Goal: Task Accomplishment & Management: Use online tool/utility

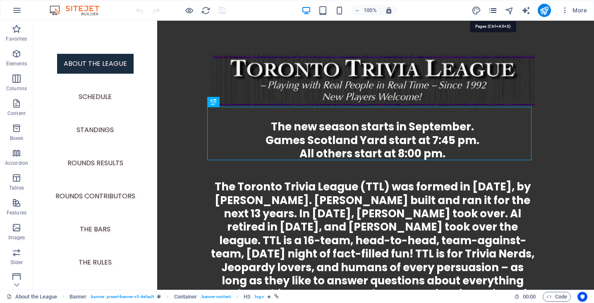
click at [493, 12] on icon "pages" at bounding box center [493, 11] width 10 height 10
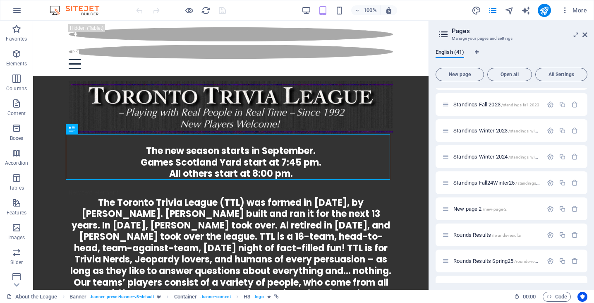
scroll to position [524, 0]
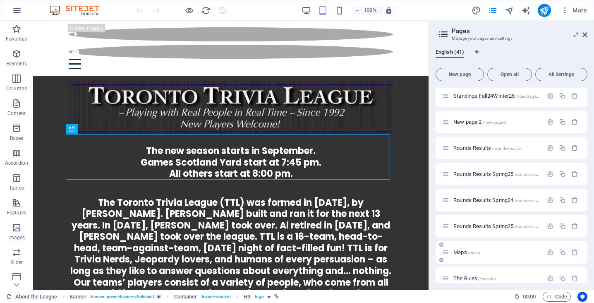
click at [463, 251] on span "Maps /maps" at bounding box center [466, 252] width 26 height 6
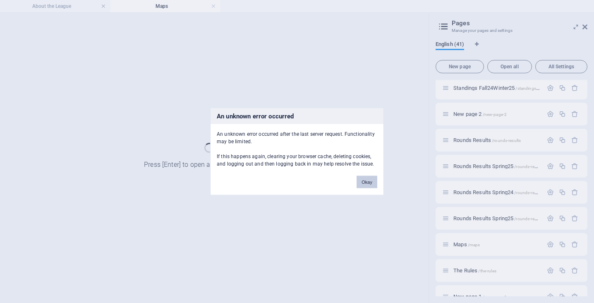
click at [362, 180] on button "Okay" at bounding box center [367, 182] width 21 height 12
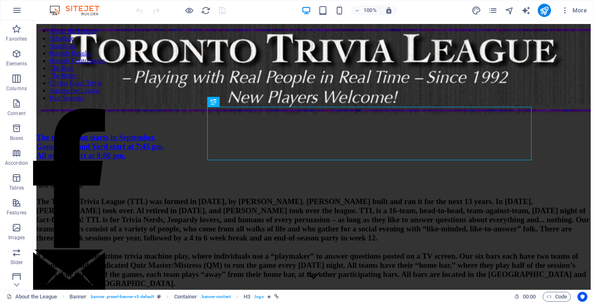
click at [488, 10] on div "More" at bounding box center [531, 10] width 119 height 13
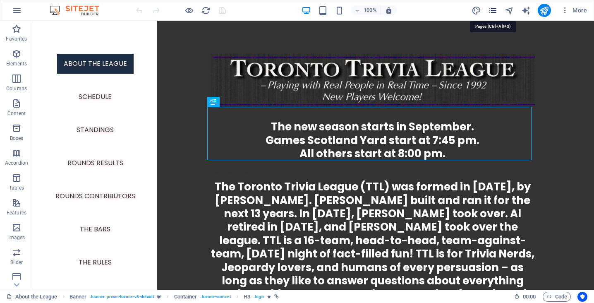
click at [490, 11] on icon "pages" at bounding box center [493, 11] width 10 height 10
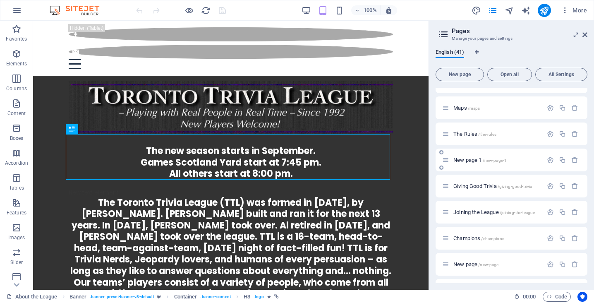
scroll to position [661, 0]
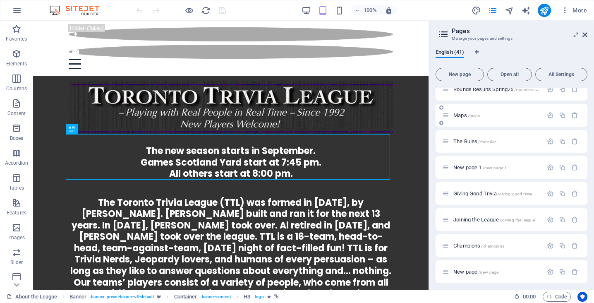
click at [462, 112] on div "Maps /maps" at bounding box center [492, 115] width 101 height 10
click at [459, 115] on span "Maps /maps" at bounding box center [466, 115] width 26 height 6
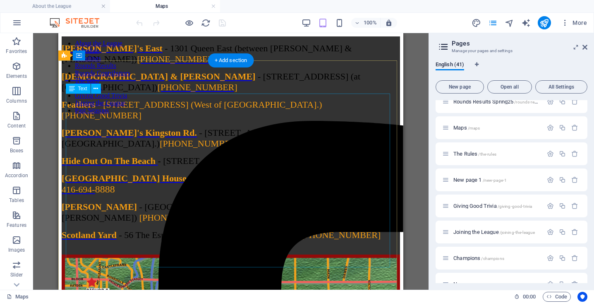
scroll to position [0, 0]
click at [117, 81] on div "Betty's East - 1301 Queen East (between Leslie & Greenwood) 416-901-5575 Bishop…" at bounding box center [231, 223] width 338 height 374
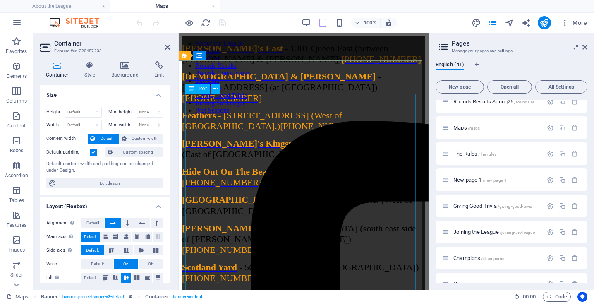
click at [203, 153] on div "Betty's East - 1301 Queen East (between Leslie & Greenwood) 416-901-5575 Bishop…" at bounding box center [303, 167] width 243 height 248
click at [216, 156] on div "Betty's East - 1301 Queen East (between Leslie & Greenwood) 416-901-5575 Bishop…" at bounding box center [303, 167] width 243 height 248
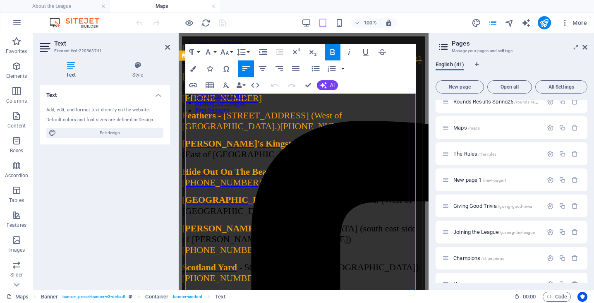
click at [216, 120] on span "Feathers" at bounding box center [199, 115] width 34 height 10
click at [192, 84] on icon "button" at bounding box center [193, 85] width 10 height 10
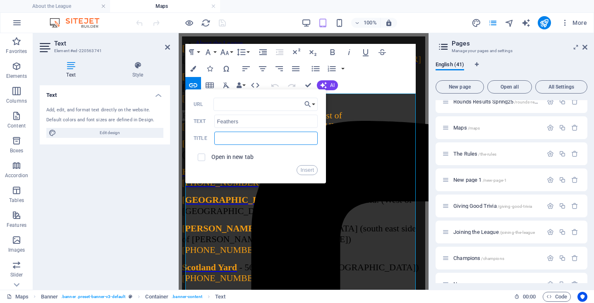
click at [249, 139] on input "text" at bounding box center [265, 138] width 103 height 13
type input "Feathers"
click at [312, 103] on button "Choose Link" at bounding box center [310, 104] width 16 height 13
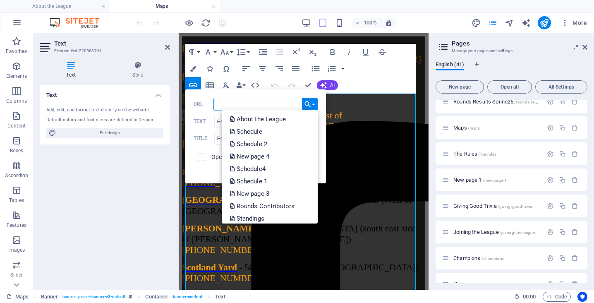
click at [263, 103] on input "URL" at bounding box center [265, 104] width 104 height 13
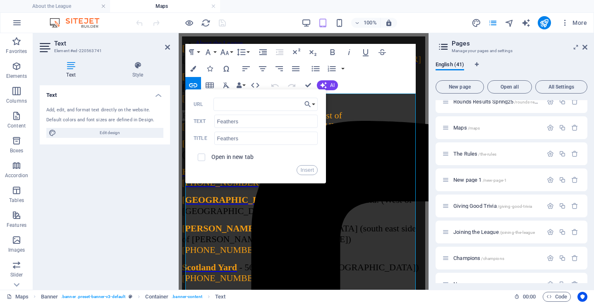
click at [438, 5] on ul "About the League Maps" at bounding box center [297, 6] width 594 height 12
click at [240, 106] on input "URL" at bounding box center [265, 104] width 104 height 13
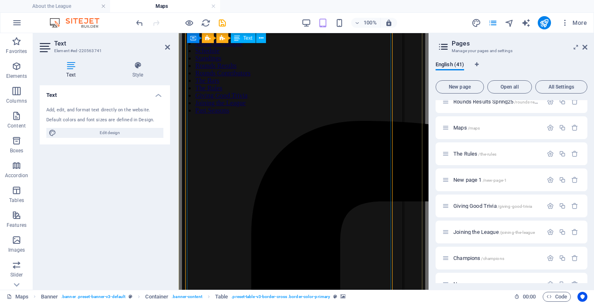
scroll to position [524, 0]
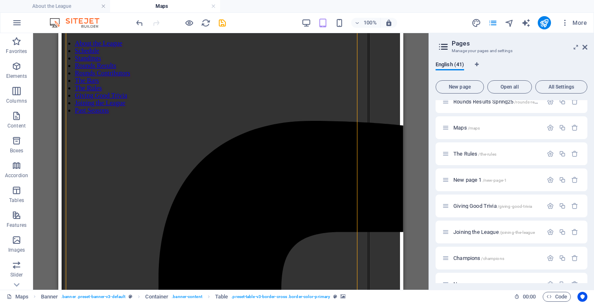
click at [153, 4] on h4 "Maps" at bounding box center [165, 6] width 110 height 9
click at [169, 7] on h4 "Maps" at bounding box center [165, 6] width 110 height 9
click at [53, 4] on h4 "About the League" at bounding box center [55, 6] width 110 height 9
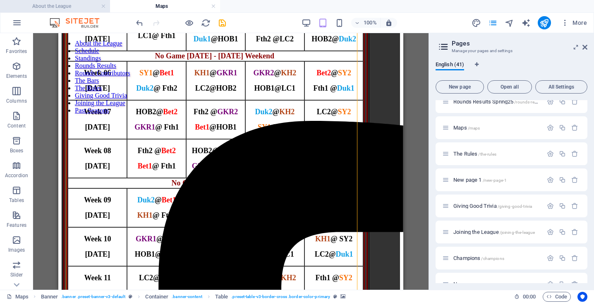
scroll to position [0, 0]
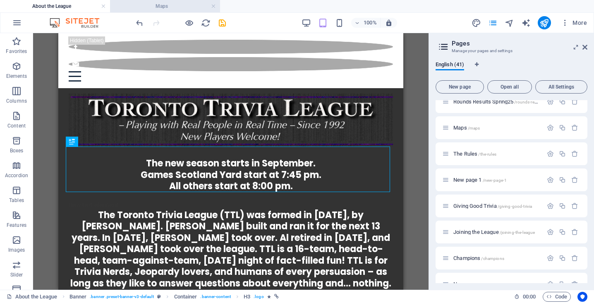
click at [135, 8] on h4 "Maps" at bounding box center [165, 6] width 110 height 9
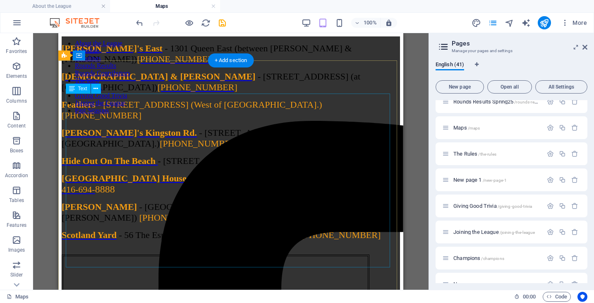
click at [77, 137] on div "Betty's East - 1301 Queen East (between Leslie & Greenwood) 416-901-5575 Bishop…" at bounding box center [231, 145] width 338 height 205
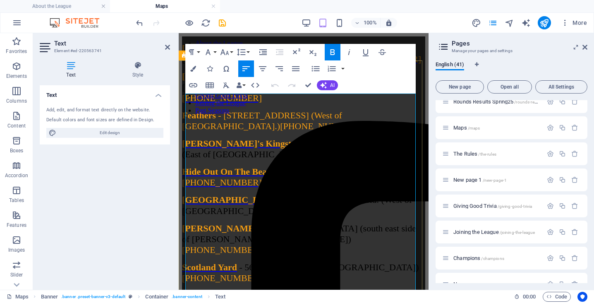
click at [204, 120] on span "Feathers" at bounding box center [199, 115] width 34 height 10
click at [193, 84] on icon "button" at bounding box center [193, 85] width 10 height 10
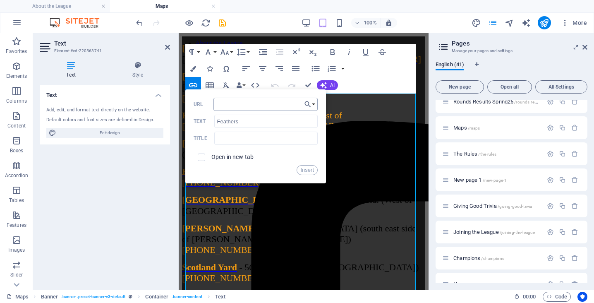
click at [234, 106] on input "URL" at bounding box center [265, 104] width 104 height 13
click at [296, 101] on input "https://thefeatherspub.ca/" at bounding box center [265, 104] width 104 height 13
type input "https://thefeatherspub.ca/"
click at [297, 153] on div "Open in new tab" at bounding box center [256, 157] width 124 height 16
click at [314, 104] on button "Choose Link" at bounding box center [310, 104] width 16 height 13
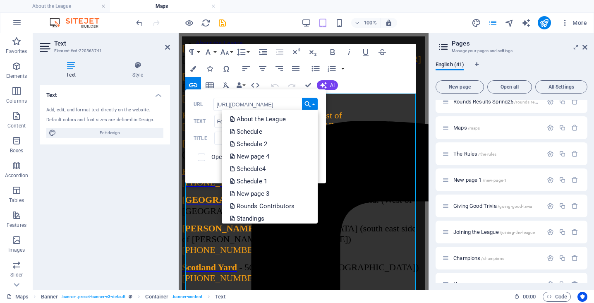
click at [322, 128] on div "Back Choose Link About the League Schedule Schedule 2 New page 4 Schedule4 Sche…" at bounding box center [255, 136] width 141 height 94
click at [350, 81] on div "Paragraph Format Normal Heading 1 Heading 2 Heading 3 Heading 4 Heading 5 Headi…" at bounding box center [300, 69] width 230 height 50
click at [372, 79] on div "Paragraph Format Normal Heading 1 Heading 2 Heading 3 Heading 4 Heading 5 Headi…" at bounding box center [300, 69] width 230 height 50
click at [278, 177] on span "- 2282 Queen East (West of Scarborough Rd.)" at bounding box center [325, 171] width 94 height 10
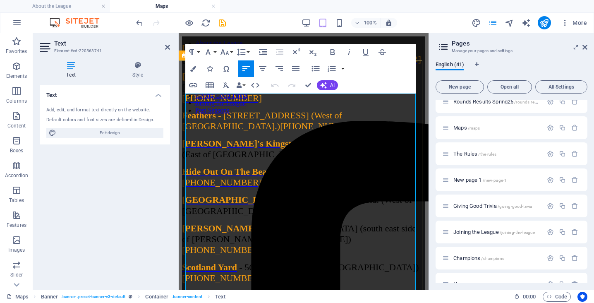
click at [216, 177] on span "Hide Out On The Beach" at bounding box center [229, 171] width 94 height 10
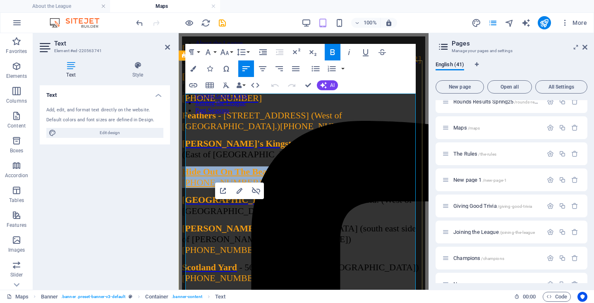
click at [216, 177] on span "Hide Out On The Beach" at bounding box center [229, 171] width 94 height 10
click at [242, 177] on span "Hide Out On The Beach" at bounding box center [229, 171] width 94 height 10
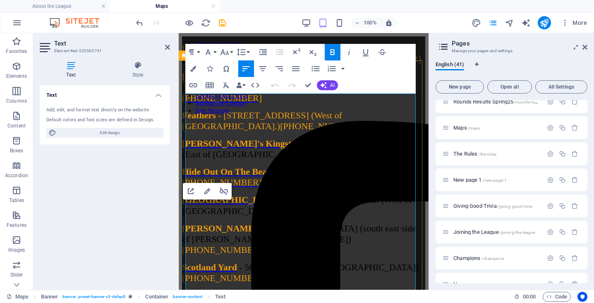
click at [244, 177] on span "Hide Out On The Beach" at bounding box center [229, 171] width 94 height 10
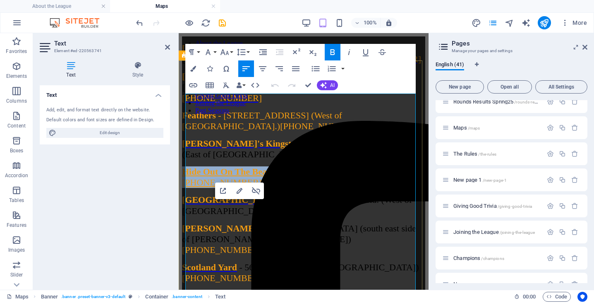
click at [244, 177] on span "Hide Out On The Beach" at bounding box center [229, 171] width 94 height 10
click at [276, 177] on span "Hide Out On The Beach" at bounding box center [229, 171] width 94 height 10
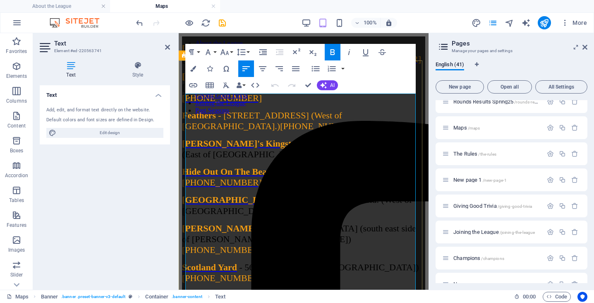
click at [278, 177] on link "Hide Out On The Beach" at bounding box center [230, 171] width 96 height 10
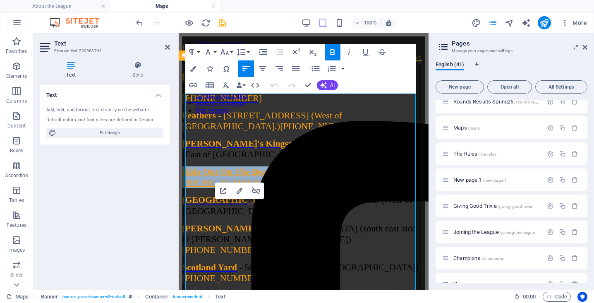
drag, startPoint x: 291, startPoint y: 210, endPoint x: 200, endPoint y: 184, distance: 95.2
click at [186, 177] on link "Hide Out On The Beach" at bounding box center [230, 171] width 96 height 10
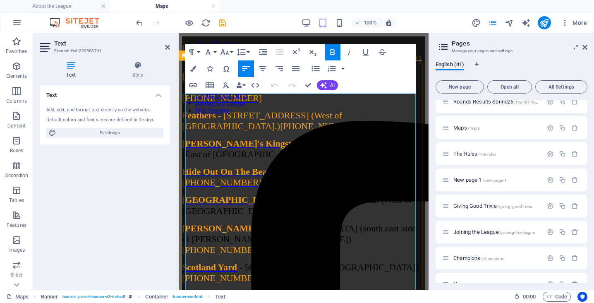
click at [280, 131] on span "416-694-0443" at bounding box center [320, 126] width 80 height 10
click at [216, 120] on span "Feathers" at bounding box center [199, 115] width 34 height 10
click at [230, 148] on span "Gabby's Kingston Rd." at bounding box center [249, 143] width 135 height 10
click at [231, 148] on span "Gabby's Kingston Rd." at bounding box center [249, 143] width 135 height 10
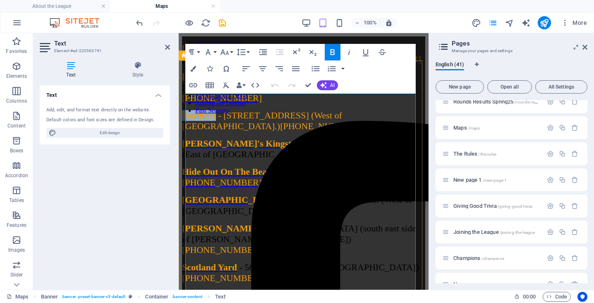
drag, startPoint x: 221, startPoint y: 154, endPoint x: 185, endPoint y: 154, distance: 35.6
click at [185, 131] on span "Feathers - 962 Kingston Rd. (West of Scarborough Rd.) 416-694-0443" at bounding box center [271, 120] width 178 height 21
click at [139, 67] on icon at bounding box center [137, 65] width 65 height 8
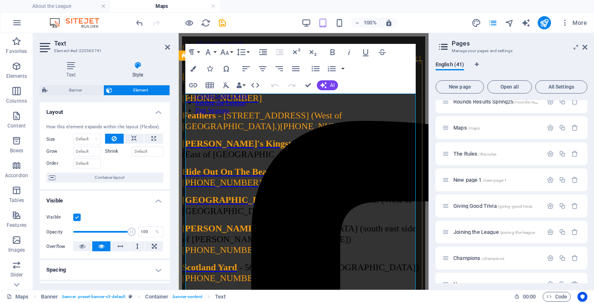
click at [271, 92] on span "- 175 Bloor East (at Church & Hayden)" at bounding box center [281, 81] width 199 height 21
drag, startPoint x: 266, startPoint y: 127, endPoint x: 357, endPoint y: 164, distance: 98.0
click at [216, 120] on span "Feathers" at bounding box center [199, 115] width 34 height 10
drag, startPoint x: 227, startPoint y: 155, endPoint x: 178, endPoint y: 158, distance: 48.5
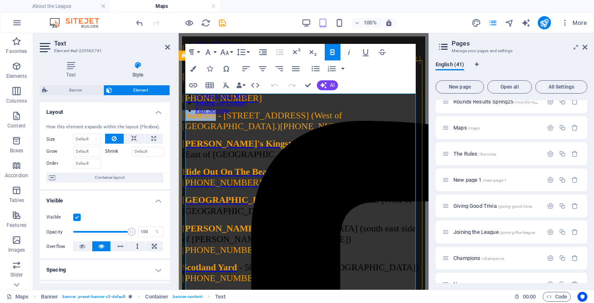
click at [201, 120] on span "Feathers" at bounding box center [199, 115] width 34 height 10
drag, startPoint x: 225, startPoint y: 154, endPoint x: 356, endPoint y: 186, distance: 134.4
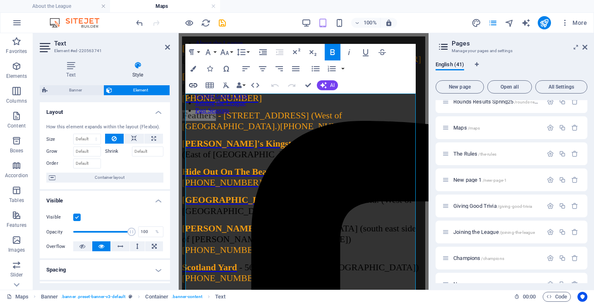
click at [197, 86] on icon "button" at bounding box center [193, 85] width 10 height 10
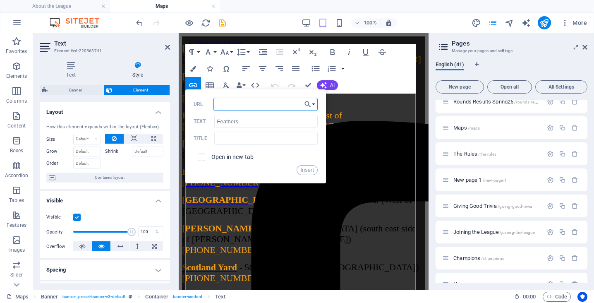
click at [266, 105] on input "URL" at bounding box center [265, 104] width 104 height 13
type input "https://thefeatherspub.ca/"
click at [204, 156] on span at bounding box center [201, 156] width 7 height 7
click at [201, 155] on input "checkbox" at bounding box center [199, 155] width 7 height 7
checkbox input "true"
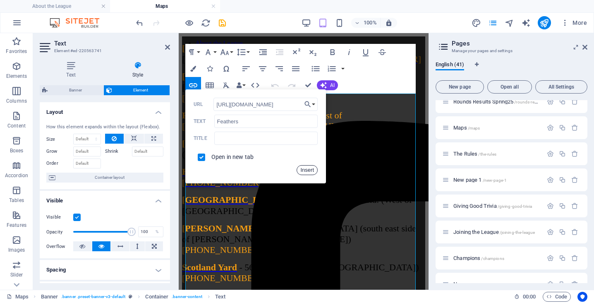
click at [307, 168] on button "Insert" at bounding box center [307, 170] width 21 height 10
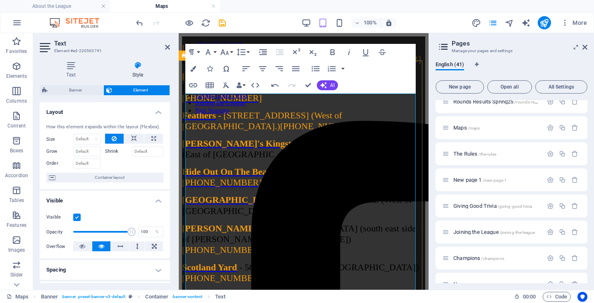
click at [294, 103] on p "Bishop & Belcher - 175 Bloor East (at Church & Hayden) 416-519-2352" at bounding box center [303, 87] width 243 height 32
click at [280, 131] on span "416-694-0443" at bounding box center [320, 126] width 80 height 10
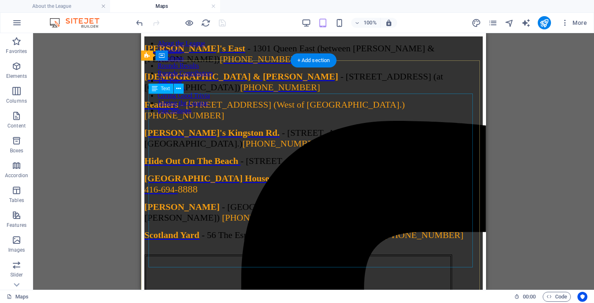
click at [162, 142] on div "Betty's East - 1301 Queen East (between Leslie & Greenwood) 416-901-5575 Bishop…" at bounding box center [313, 145] width 338 height 205
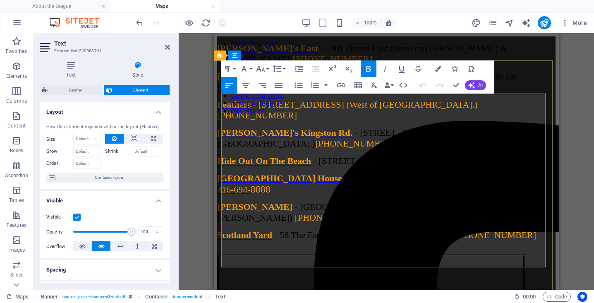
click at [244, 110] on span "Feathers" at bounding box center [234, 104] width 34 height 10
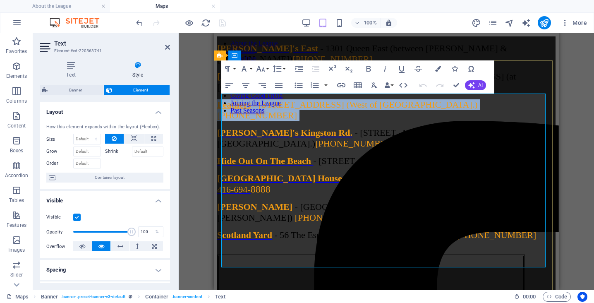
click at [244, 110] on span "Feathers" at bounding box center [234, 104] width 34 height 10
click at [491, 64] on div "Paragraph Format Normal Heading 1 Heading 2 Heading 3 Heading 4 Heading 5 Headi…" at bounding box center [357, 76] width 273 height 33
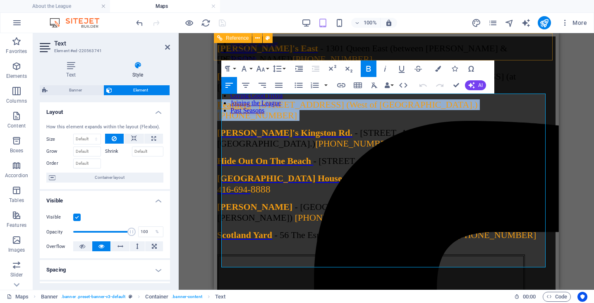
click at [515, 38] on div "About the League Schedule Standings Rounds Results Rounds Contributors The Bars…" at bounding box center [386, 161] width 345 height 256
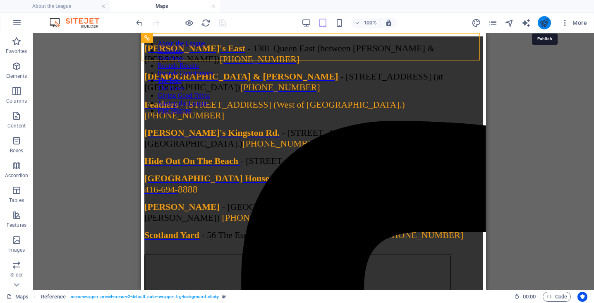
click at [546, 22] on icon "publish" at bounding box center [544, 23] width 10 height 10
